Goal: Information Seeking & Learning: Learn about a topic

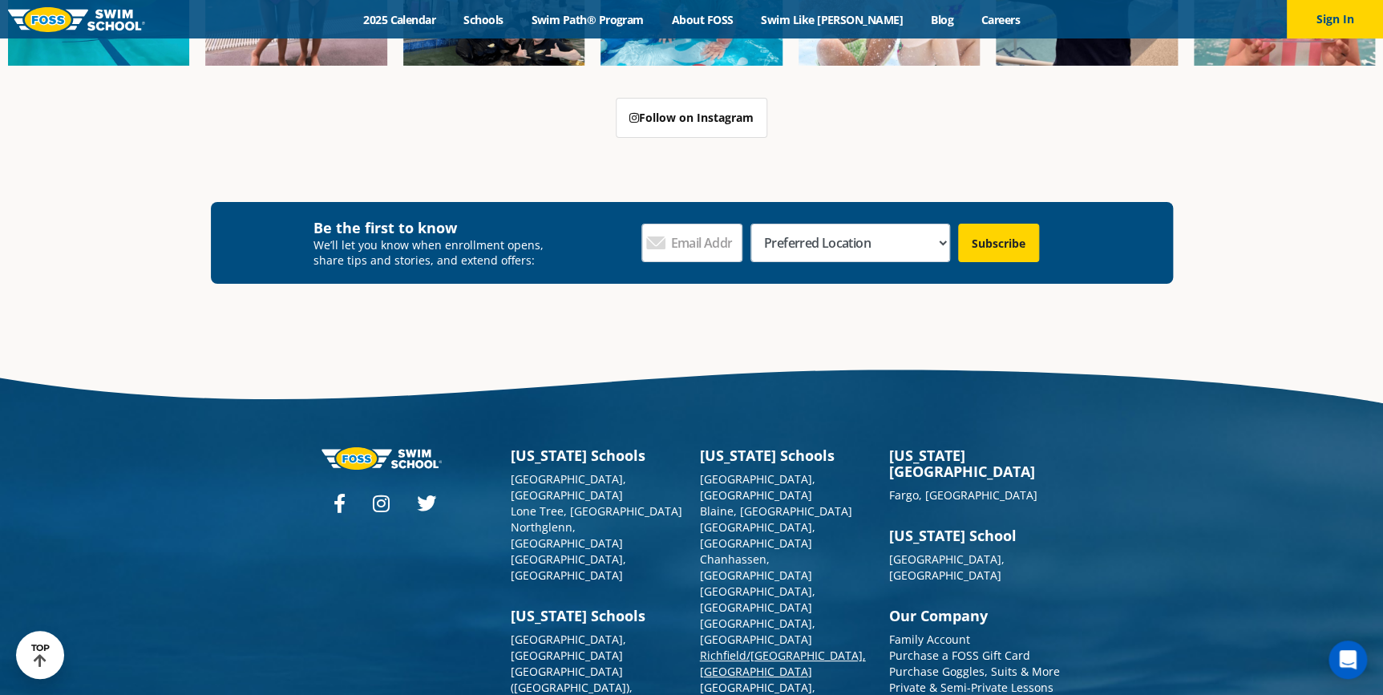
scroll to position [5874, 0]
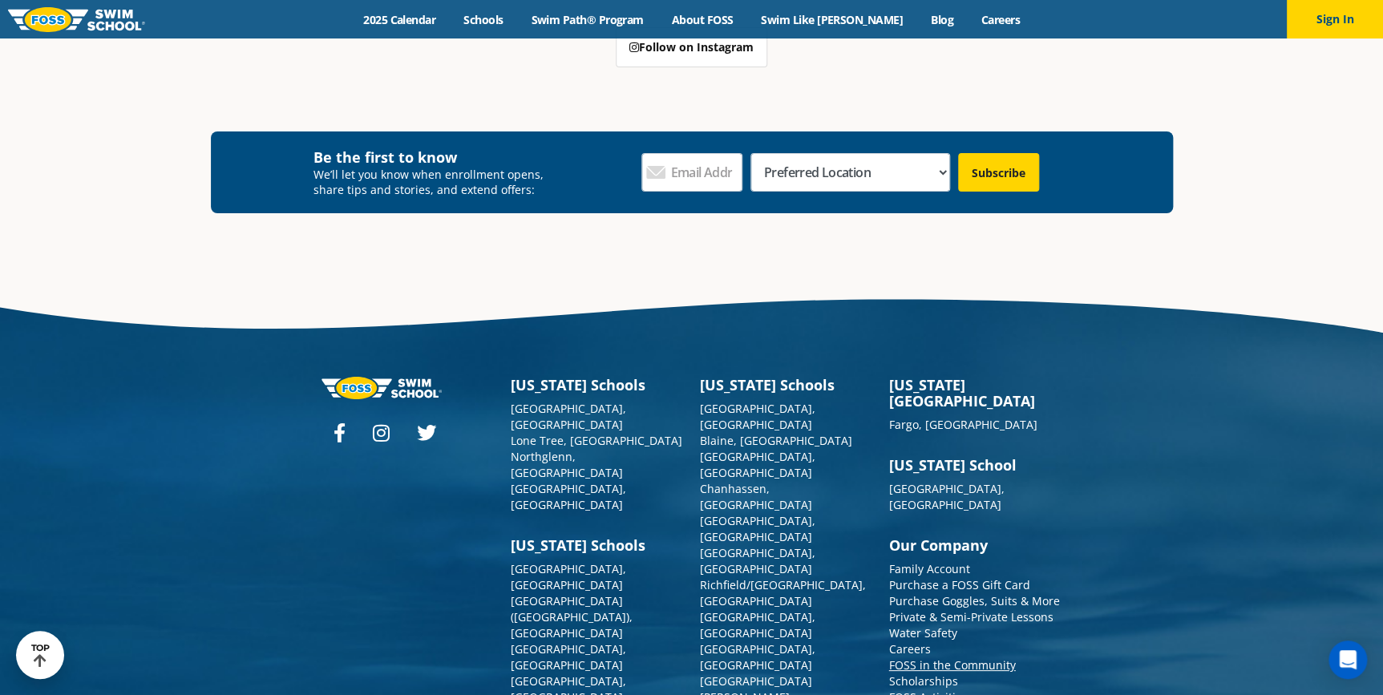
click at [942, 658] on link "FOSS in the Community" at bounding box center [952, 665] width 127 height 15
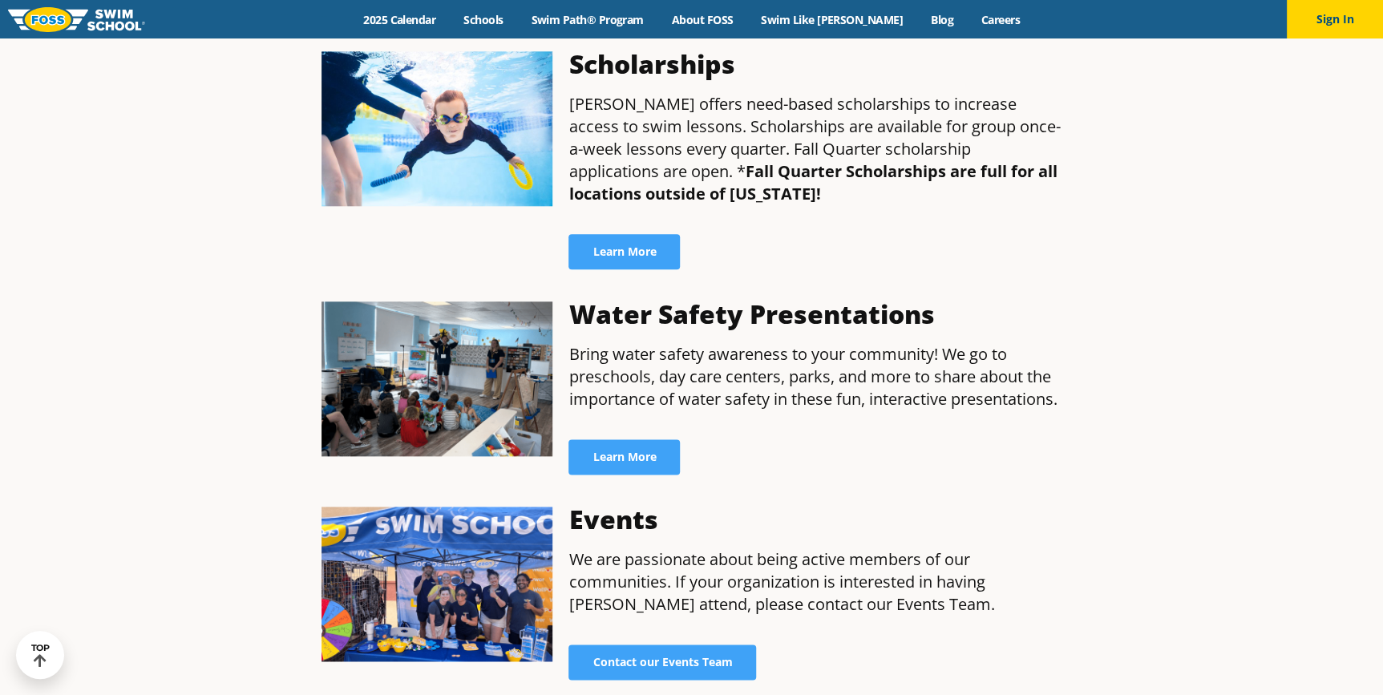
scroll to position [656, 0]
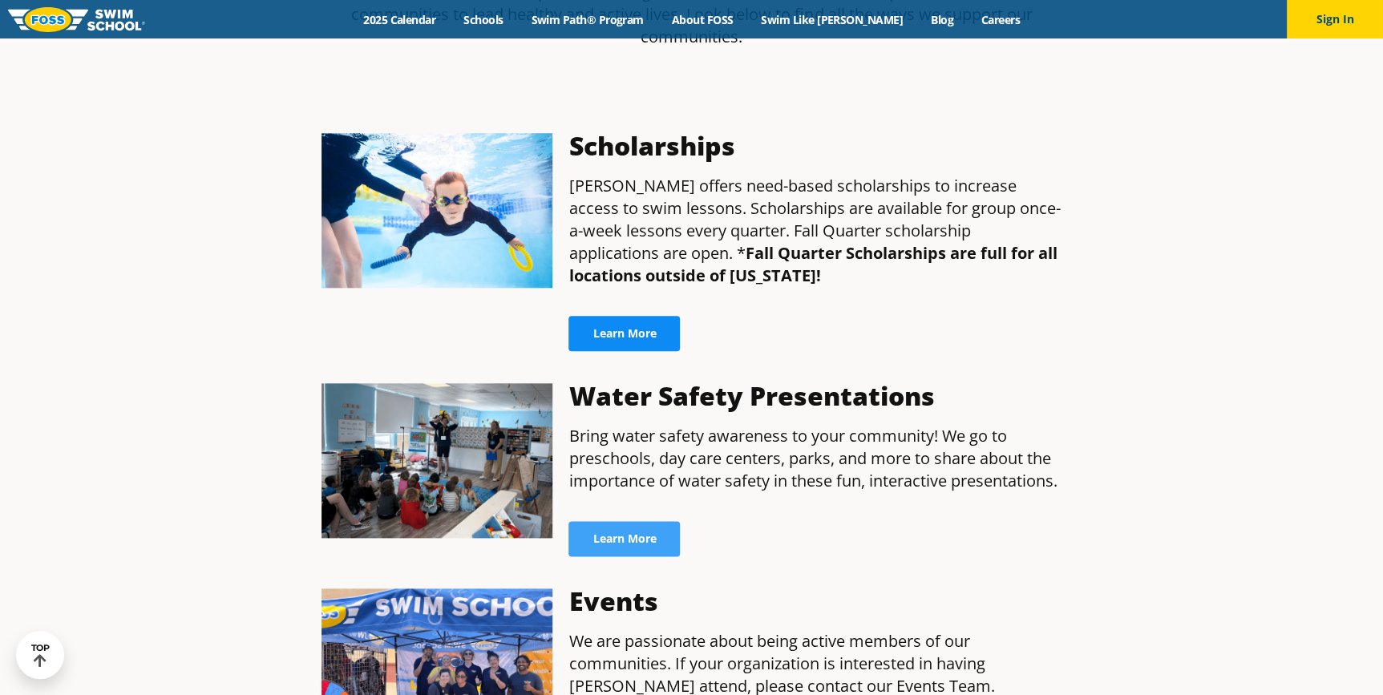
click at [651, 328] on span "Learn More" at bounding box center [624, 333] width 63 height 11
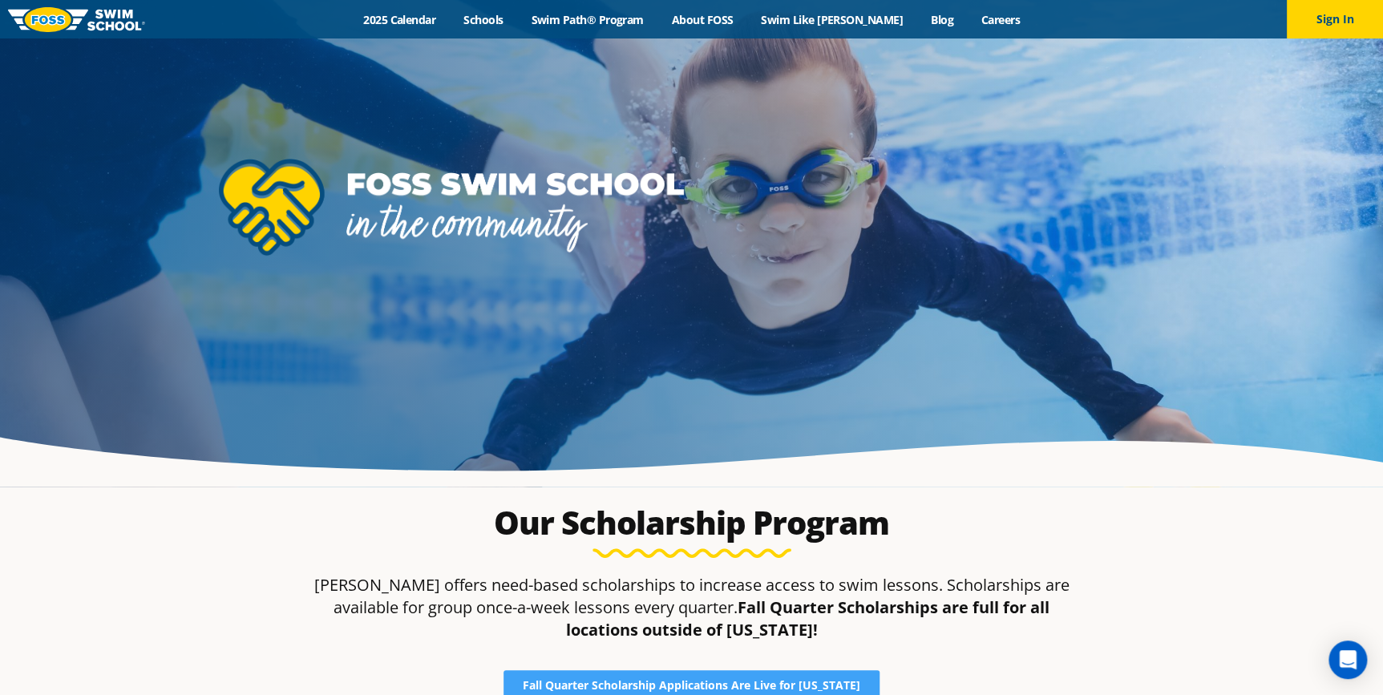
drag, startPoint x: 1134, startPoint y: 525, endPoint x: 1171, endPoint y: 341, distance: 188.1
click at [1134, 524] on section "Our Scholarship Program FOSS offers need-based scholarships to increase access …" at bounding box center [692, 638] width 946 height 284
